Goal: Task Accomplishment & Management: Manage account settings

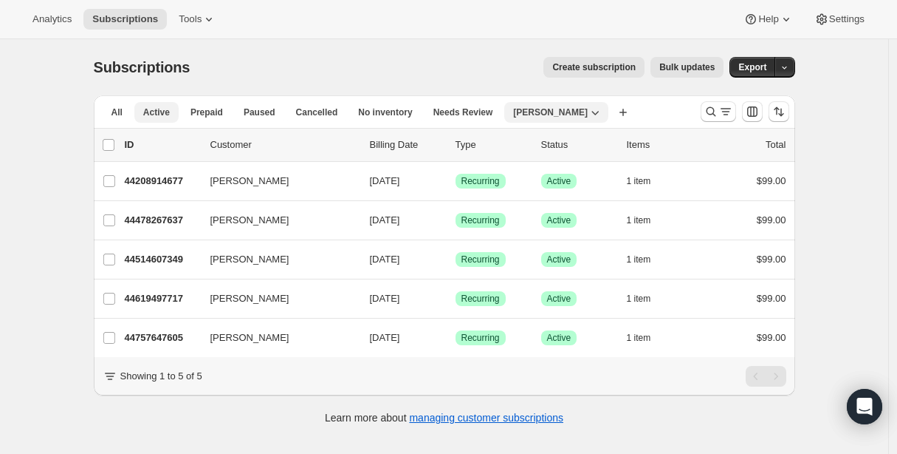
click at [154, 114] on span "Active" at bounding box center [156, 112] width 27 height 12
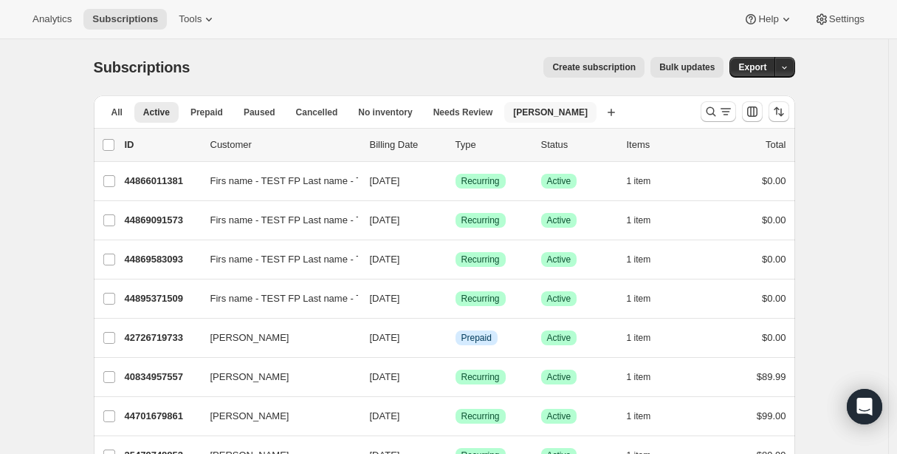
click at [534, 100] on div "All Active Prepaid Paused Cancelled No inventory Needs Review [PERSON_NAME] Mor…" at bounding box center [391, 111] width 595 height 32
click at [534, 111] on span "[PERSON_NAME]" at bounding box center [550, 112] width 75 height 12
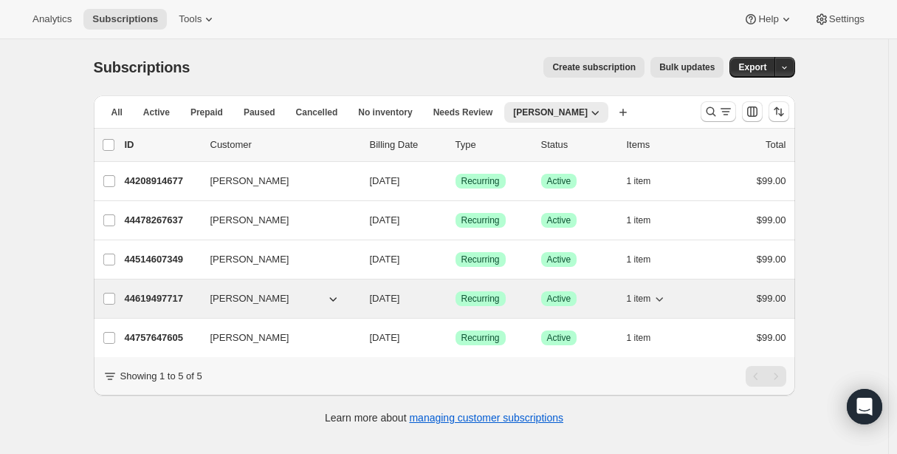
click at [177, 301] on p "44619497717" at bounding box center [162, 298] width 74 height 15
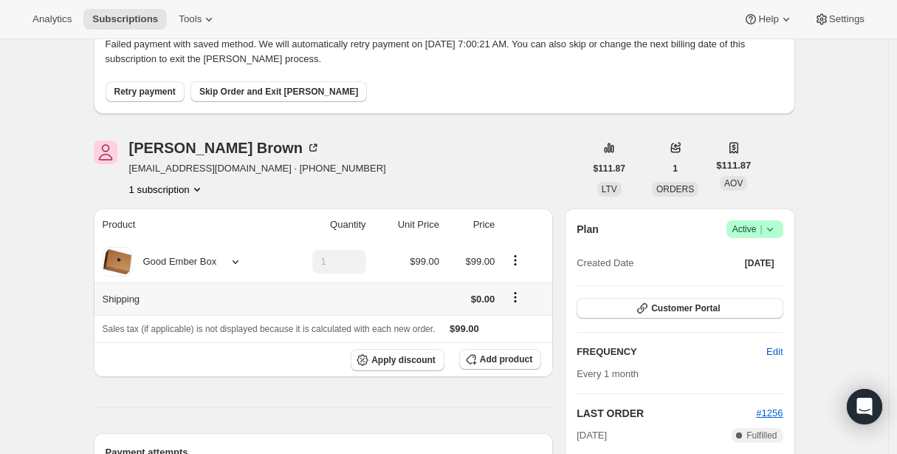
scroll to position [230, 0]
